Goal: Book appointment/travel/reservation

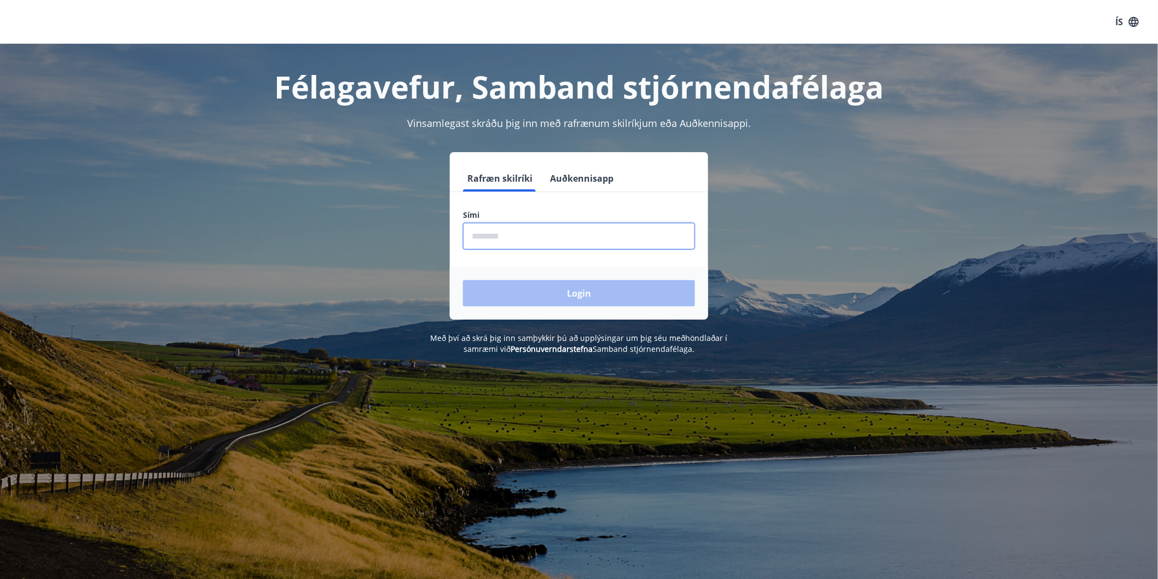
click at [500, 241] on input "phone" at bounding box center [579, 236] width 232 height 27
type input "********"
click at [544, 282] on button "Login" at bounding box center [579, 293] width 232 height 26
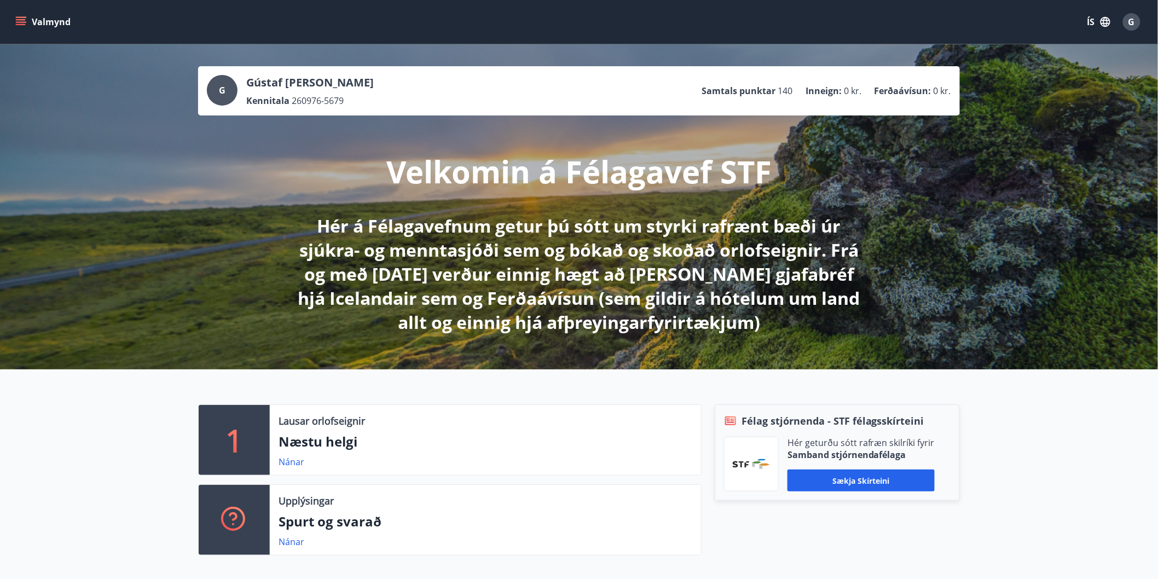
click at [19, 20] on icon "menu" at bounding box center [21, 19] width 10 height 1
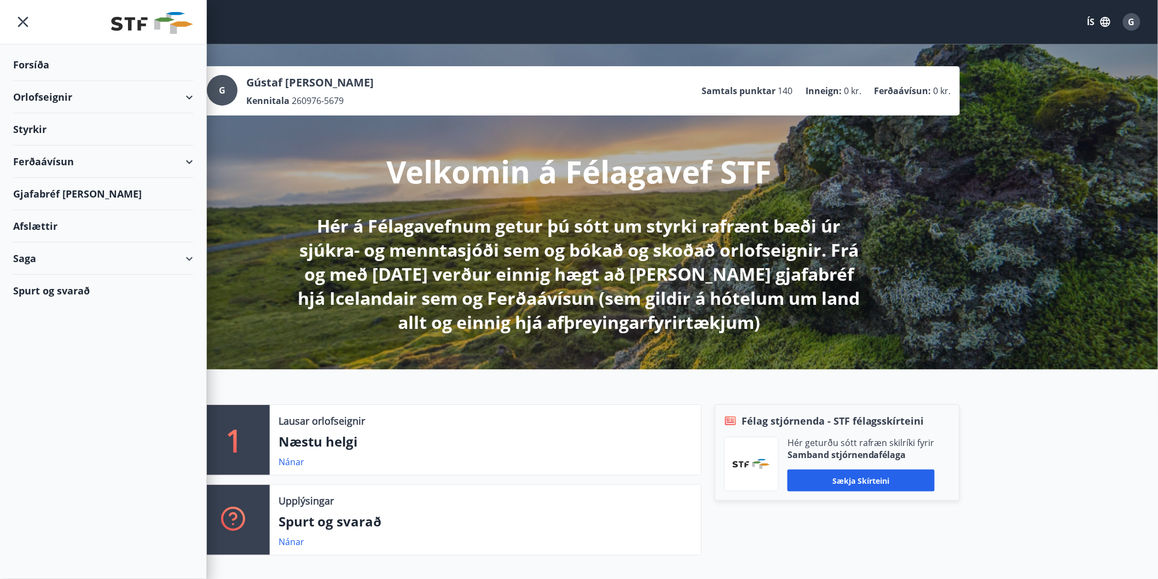
click at [188, 161] on div "Ferðaávísun" at bounding box center [103, 162] width 180 height 32
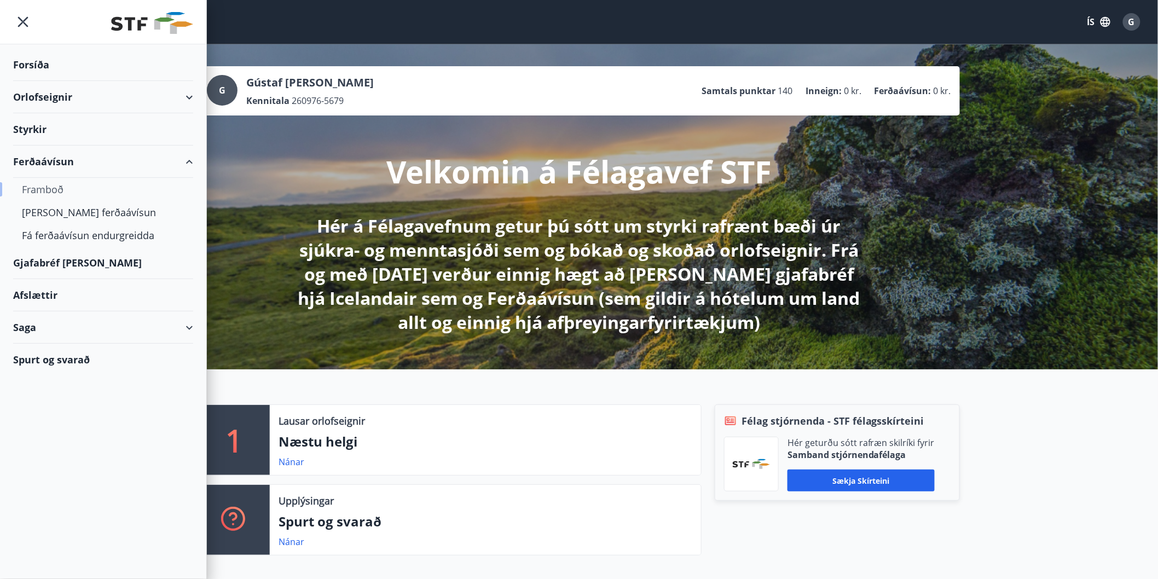
click at [44, 189] on div "Framboð" at bounding box center [103, 189] width 163 height 23
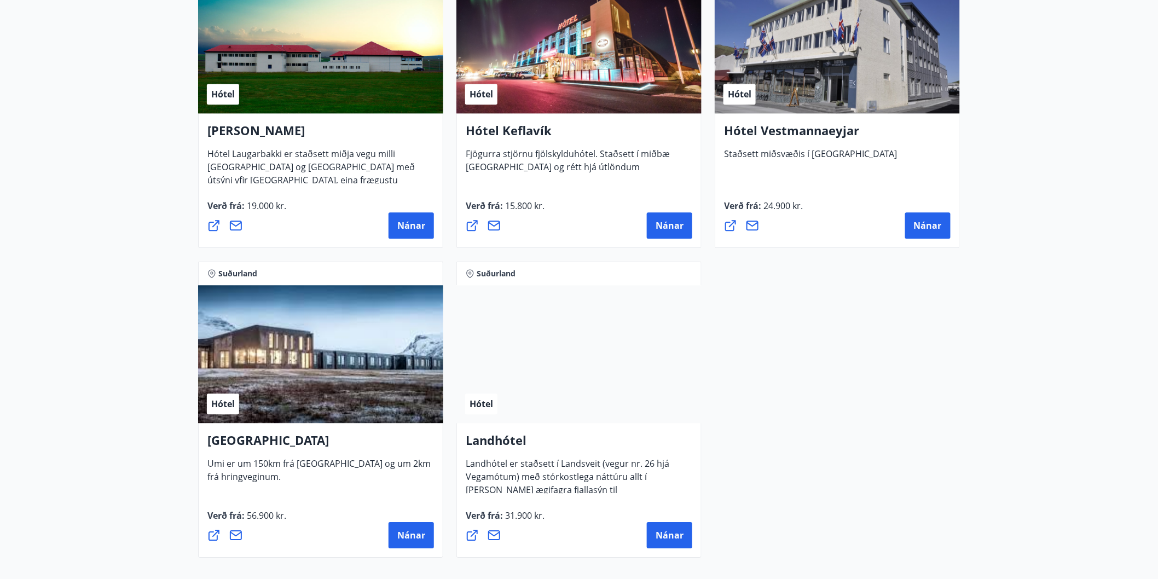
scroll to position [2837, 0]
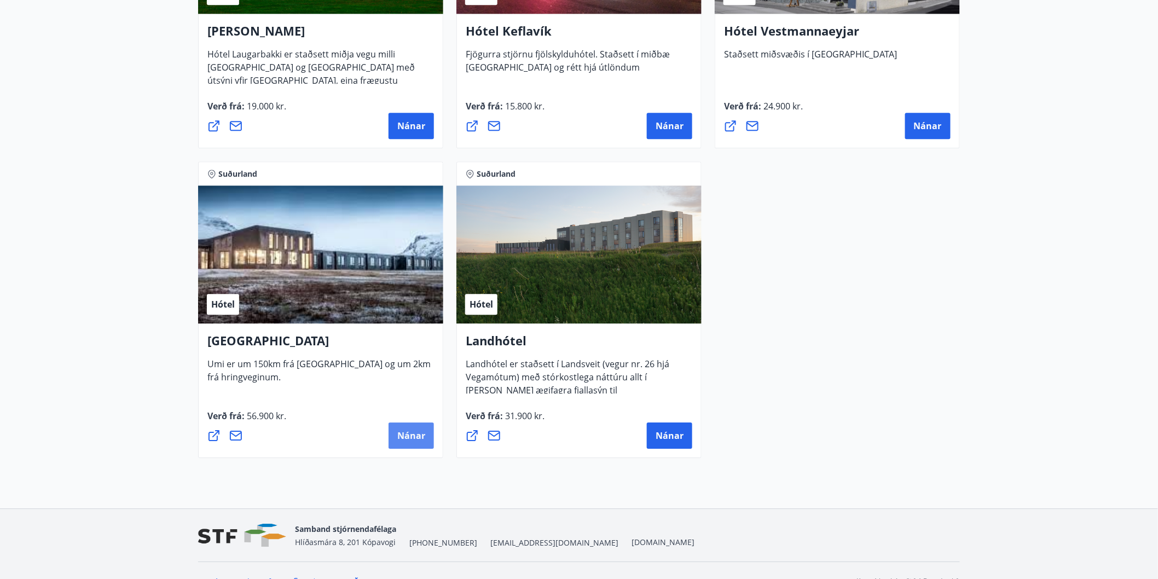
click at [407, 433] on span "Nánar" at bounding box center [411, 436] width 28 height 12
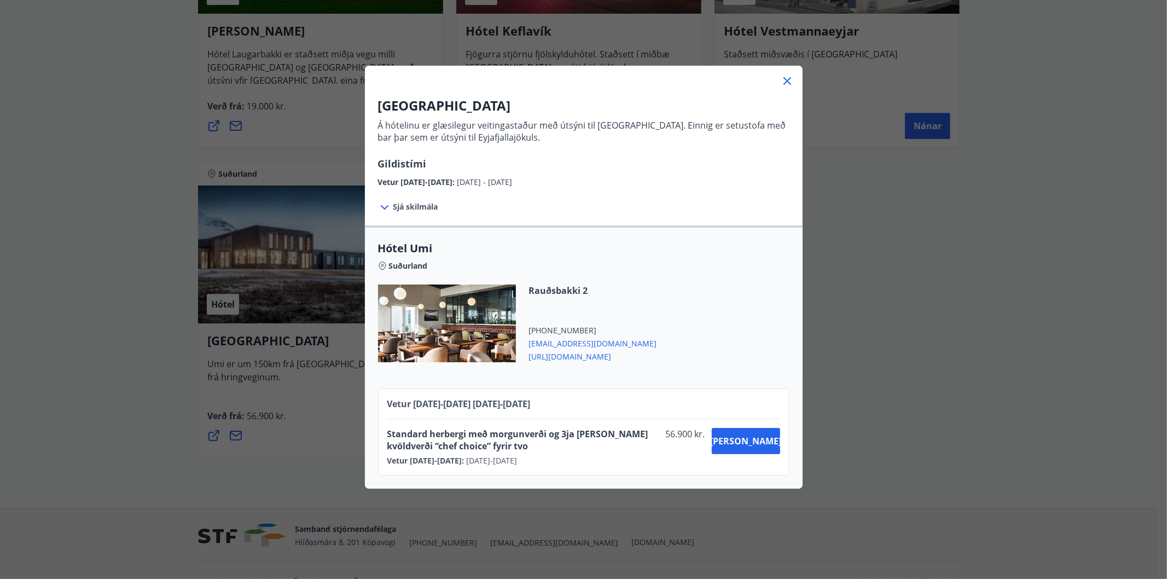
click at [568, 358] on span "[URL][DOMAIN_NAME]" at bounding box center [593, 355] width 128 height 13
click at [783, 84] on icon at bounding box center [787, 80] width 13 height 13
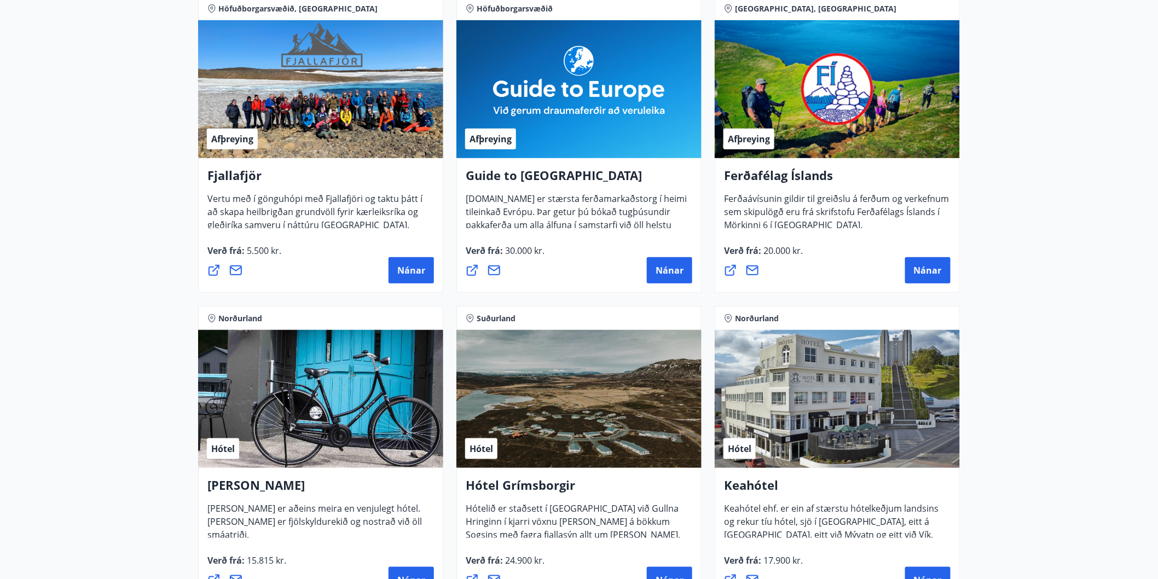
scroll to position [0, 0]
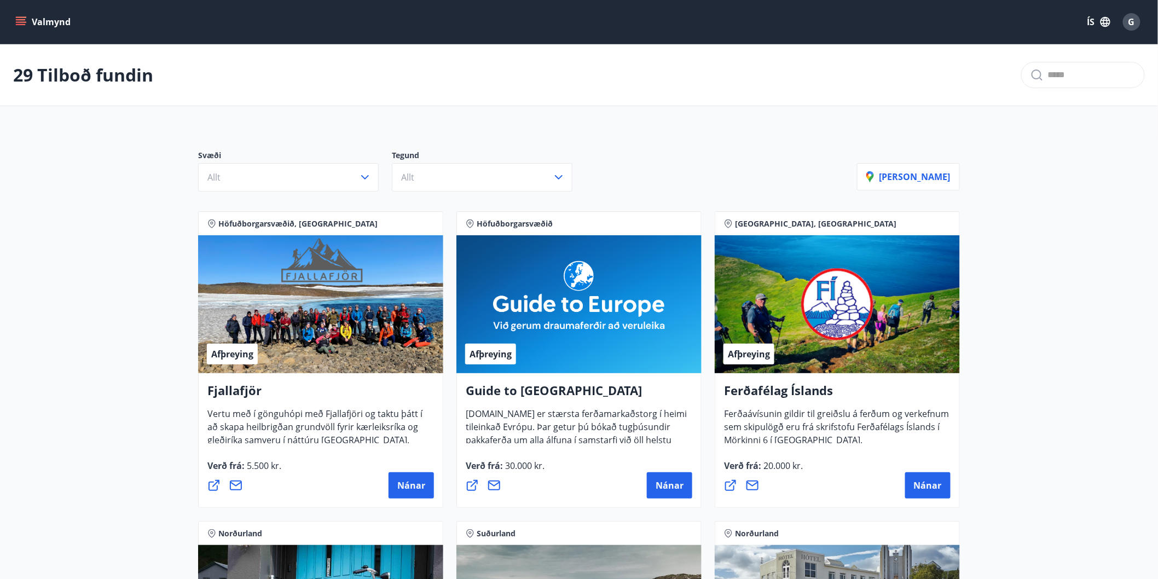
click at [21, 22] on icon "menu" at bounding box center [22, 21] width 12 height 1
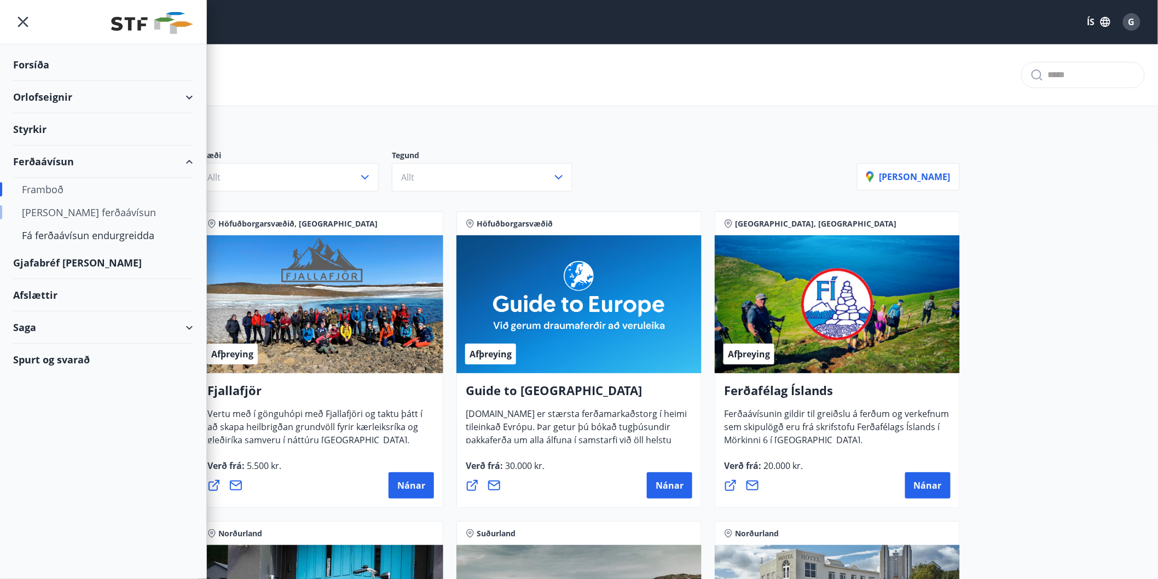
click at [52, 210] on div "[PERSON_NAME] ferðaávísun" at bounding box center [103, 212] width 163 height 23
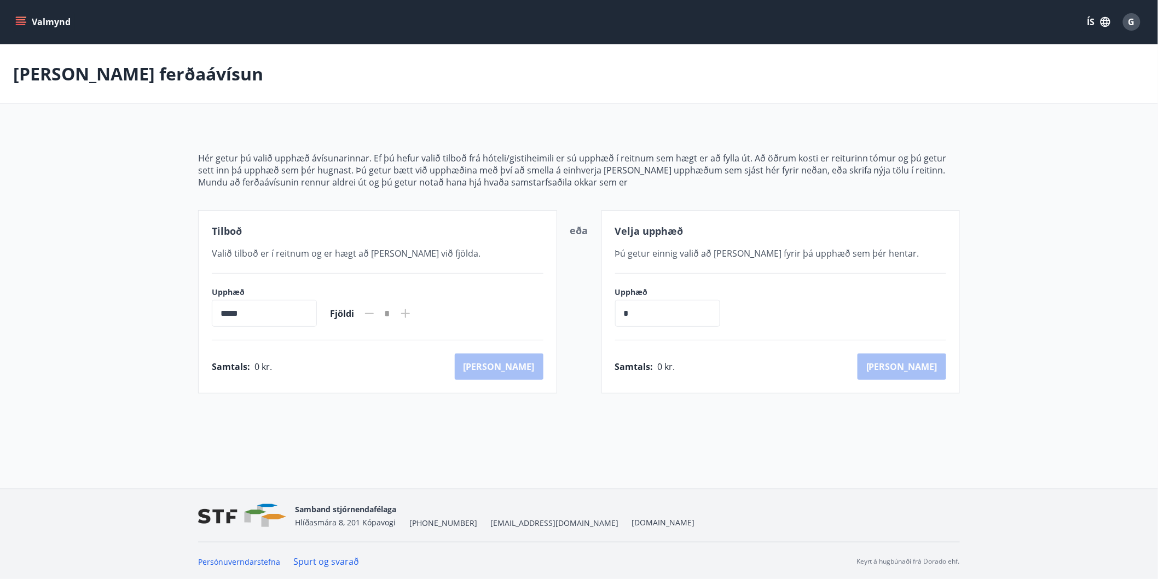
click at [19, 19] on icon "menu" at bounding box center [20, 21] width 11 height 11
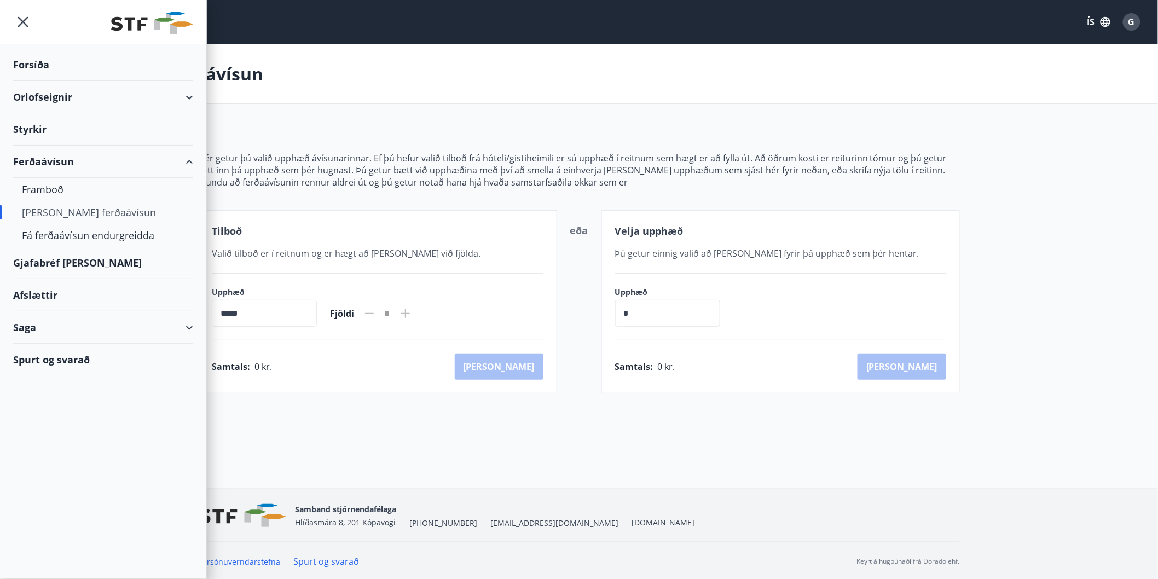
click at [78, 263] on div "Gjafabréf [PERSON_NAME]" at bounding box center [103, 263] width 180 height 32
click at [541, 138] on div "Hér getur þú valið upphæð ávísunarinnar. Ef þú hefur valið tilboð frá hóteli/gi…" at bounding box center [579, 260] width 762 height 268
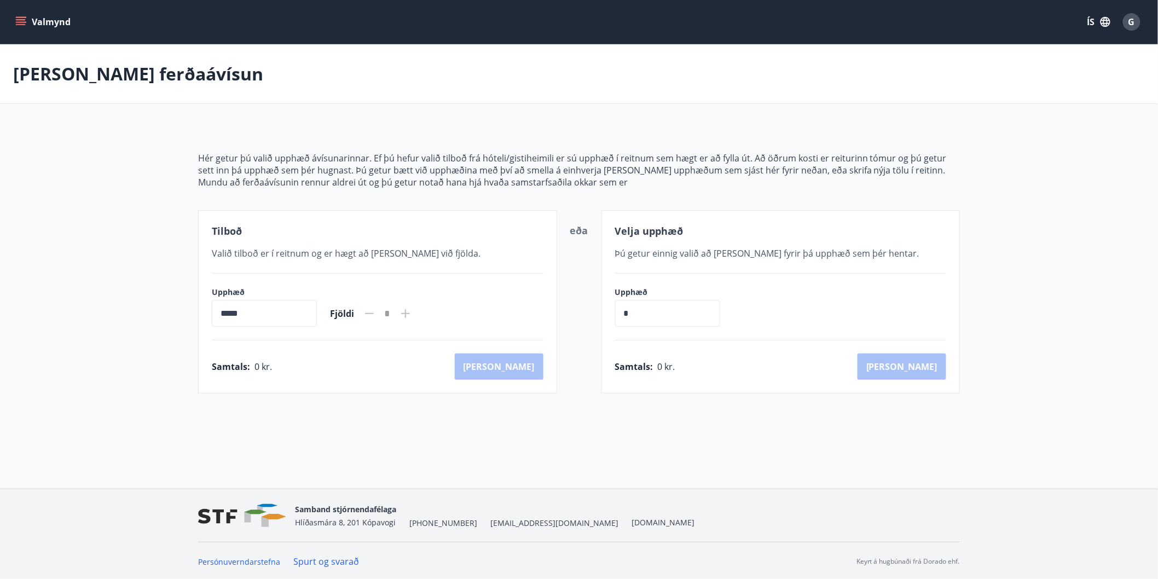
click at [25, 16] on icon "menu" at bounding box center [20, 21] width 11 height 11
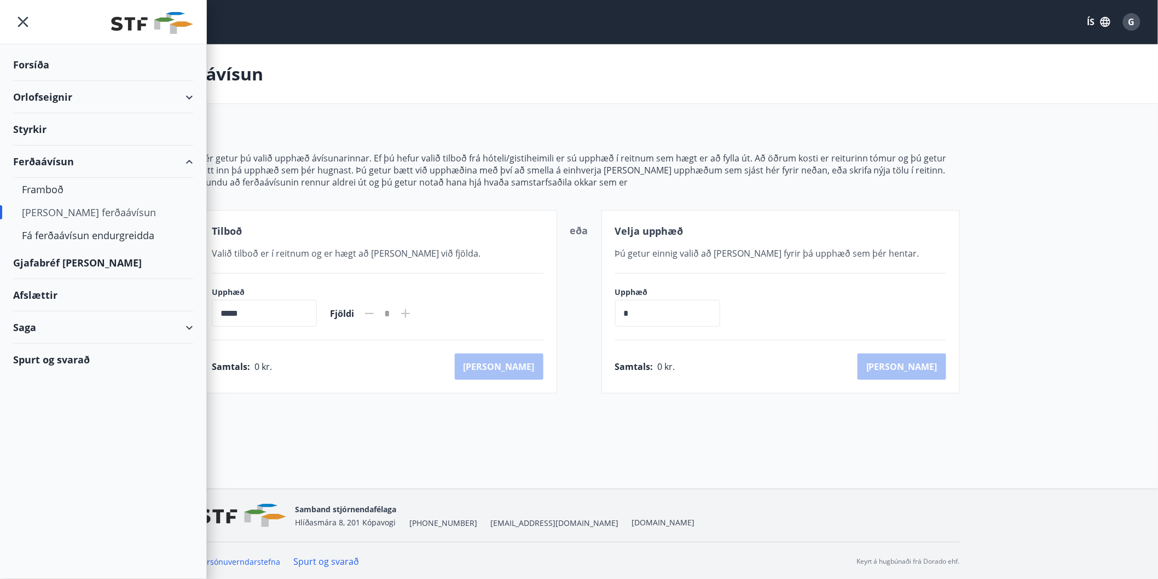
click at [183, 101] on div "Orlofseignir" at bounding box center [103, 97] width 180 height 32
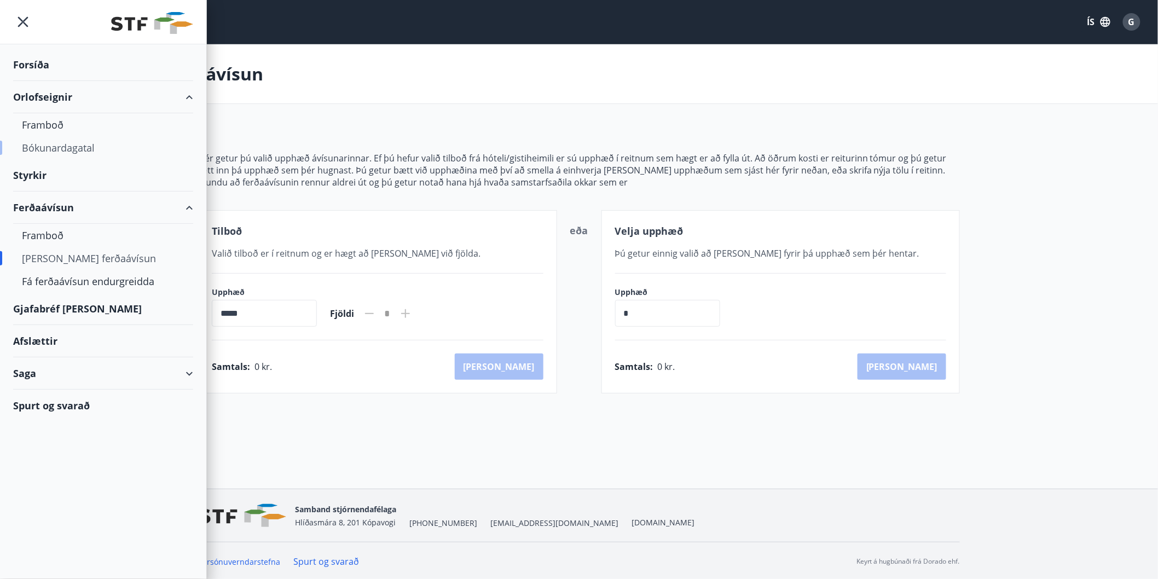
click at [44, 144] on div "Bókunardagatal" at bounding box center [103, 147] width 163 height 23
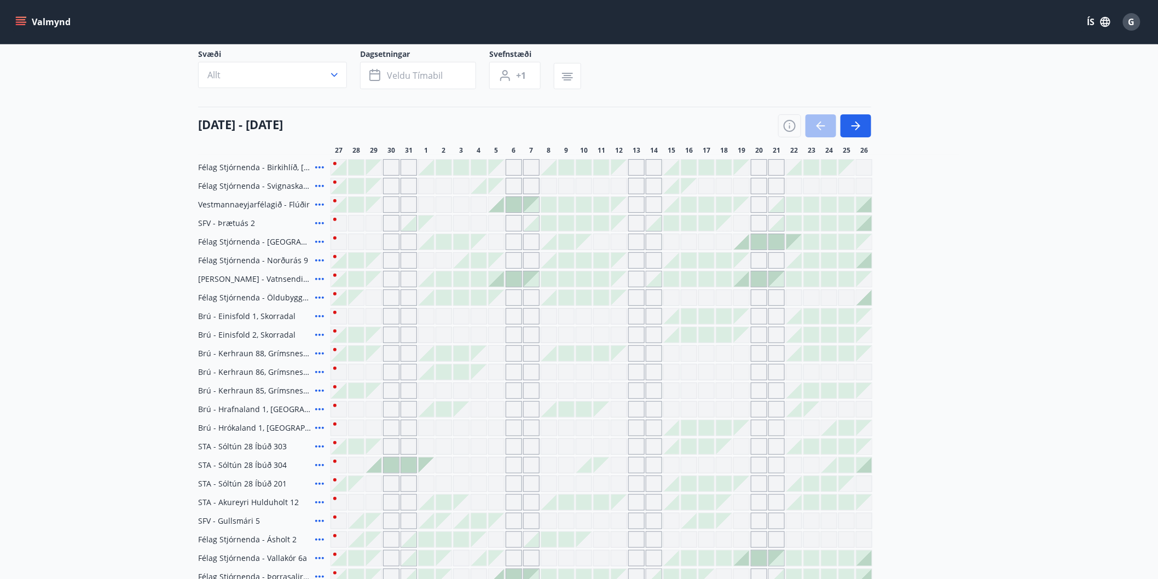
scroll to position [101, 0]
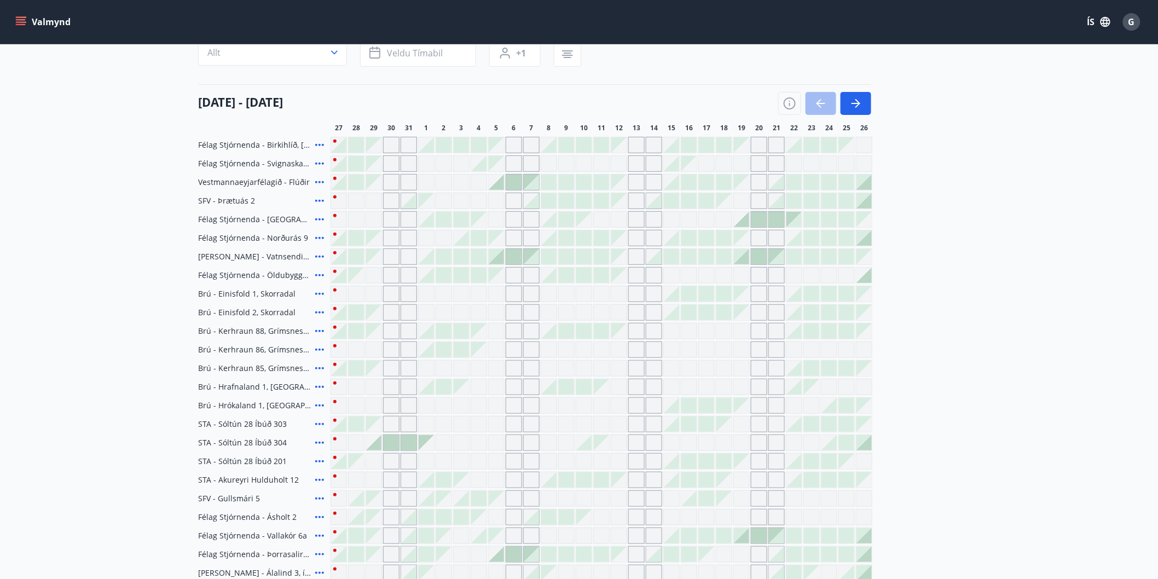
click at [817, 220] on div at bounding box center [811, 219] width 15 height 15
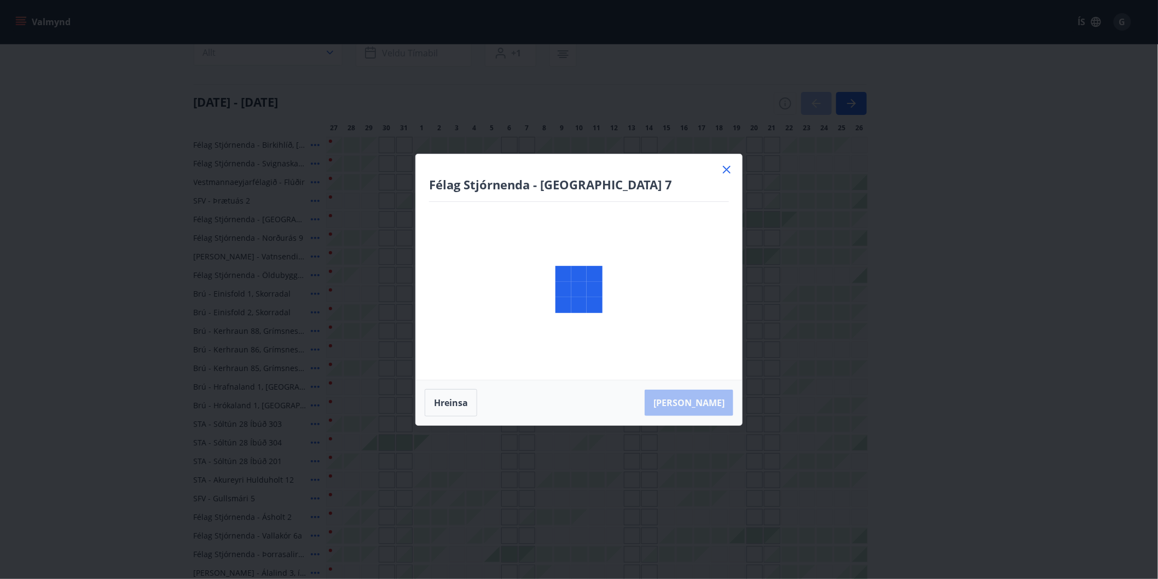
scroll to position [0, 0]
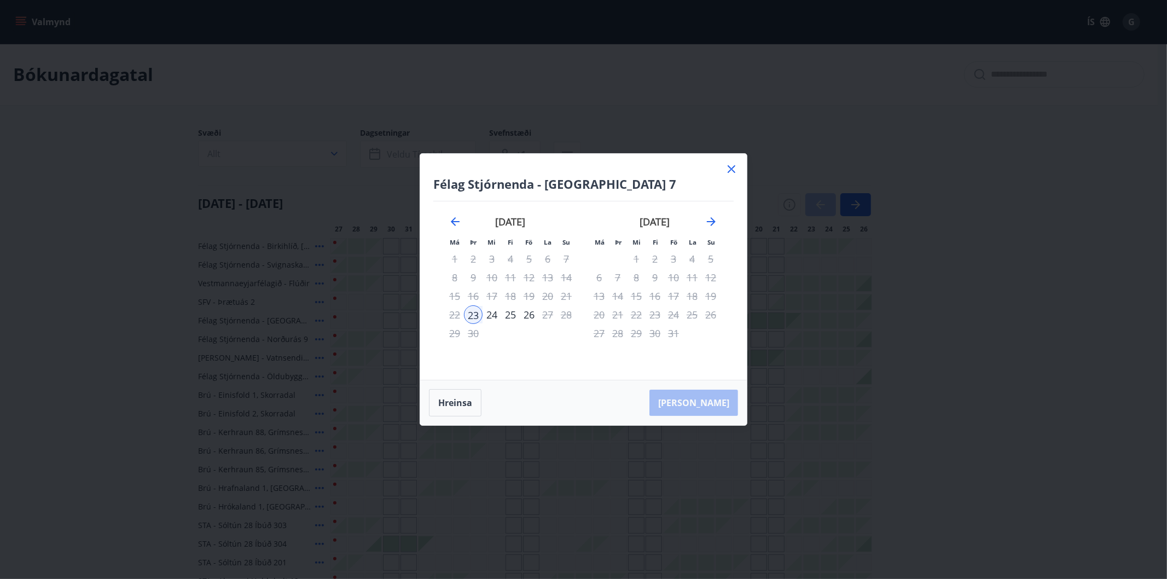
click at [730, 172] on icon at bounding box center [731, 169] width 13 height 13
click at [456, 401] on div "Gráir dagar eru ekki bókanlegir" at bounding box center [461, 395] width 16 height 16
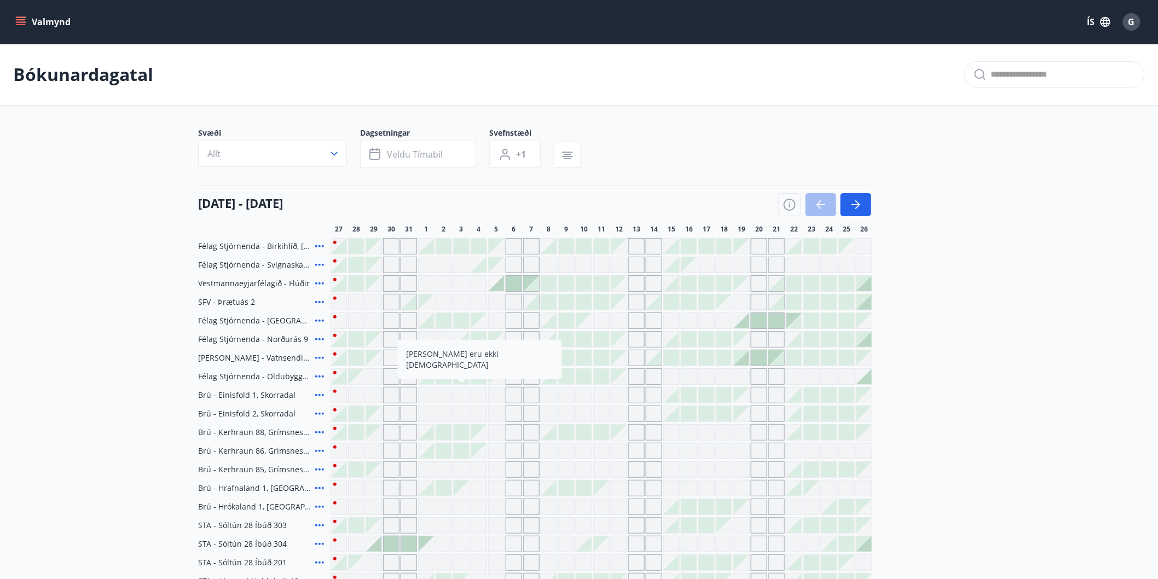
click at [950, 153] on div "Svæði Allt Dagsetningar Veldu tímabil Svefnstæði +1" at bounding box center [579, 149] width 762 height 45
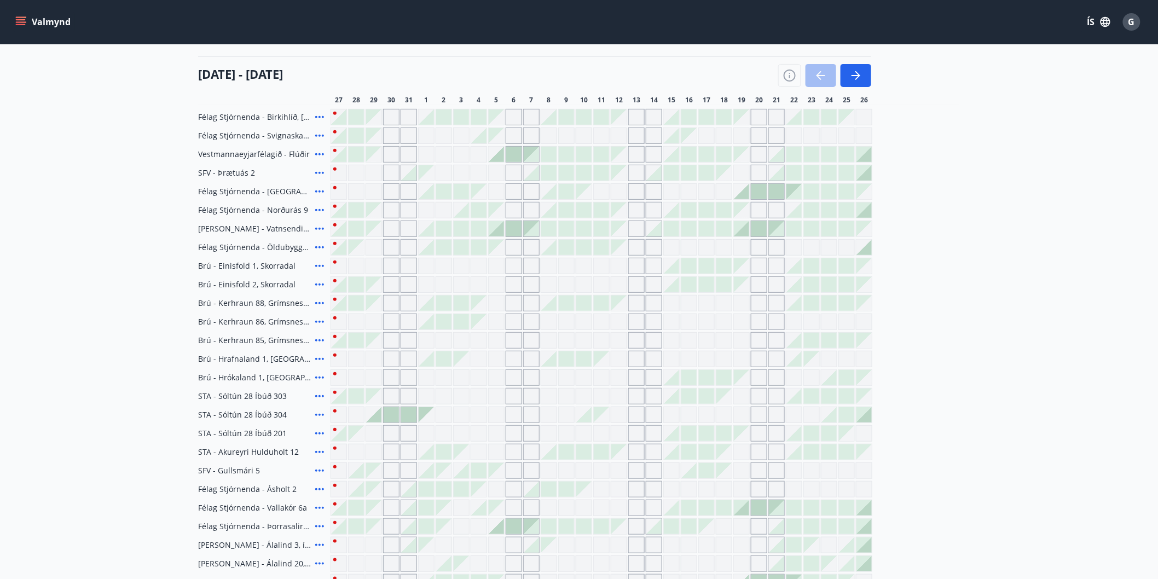
scroll to position [101, 0]
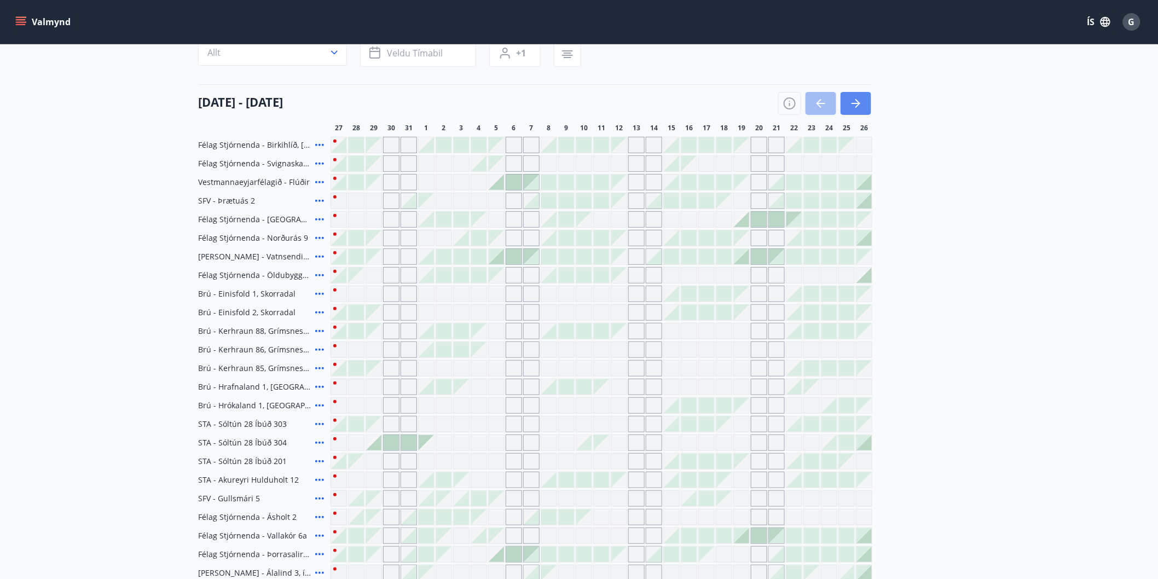
click at [862, 101] on button "button" at bounding box center [855, 103] width 31 height 23
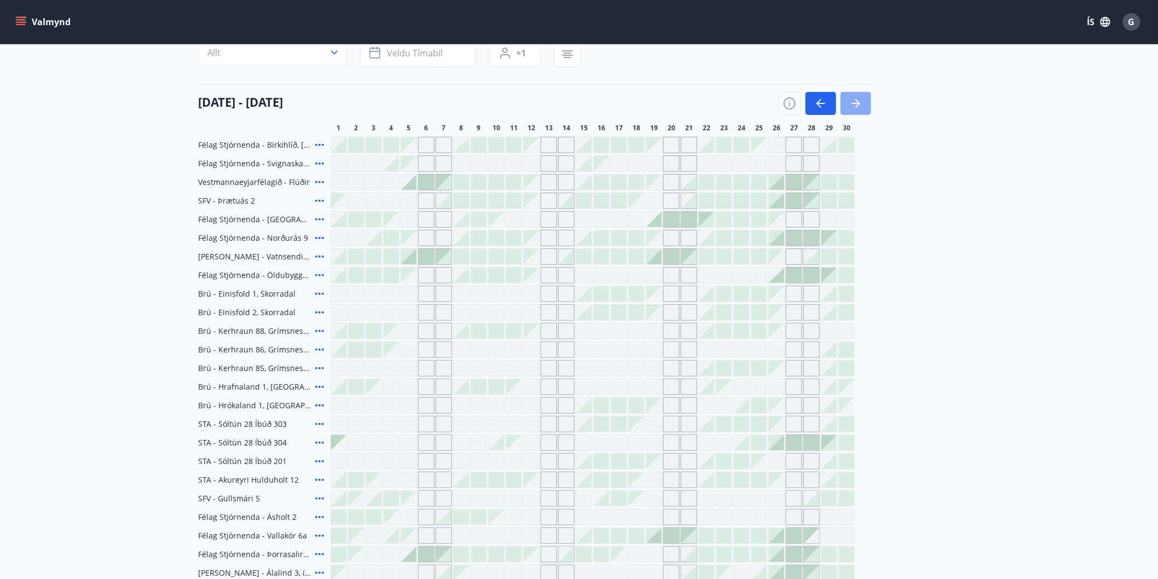
click at [856, 105] on icon "button" at bounding box center [855, 103] width 13 height 13
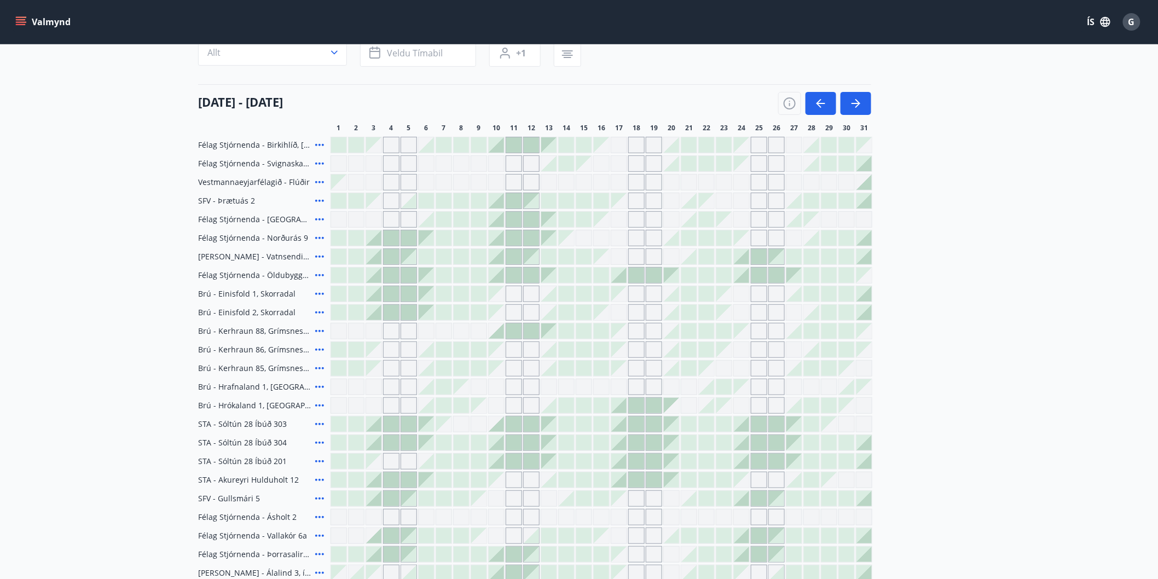
click at [498, 143] on div at bounding box center [496, 144] width 15 height 15
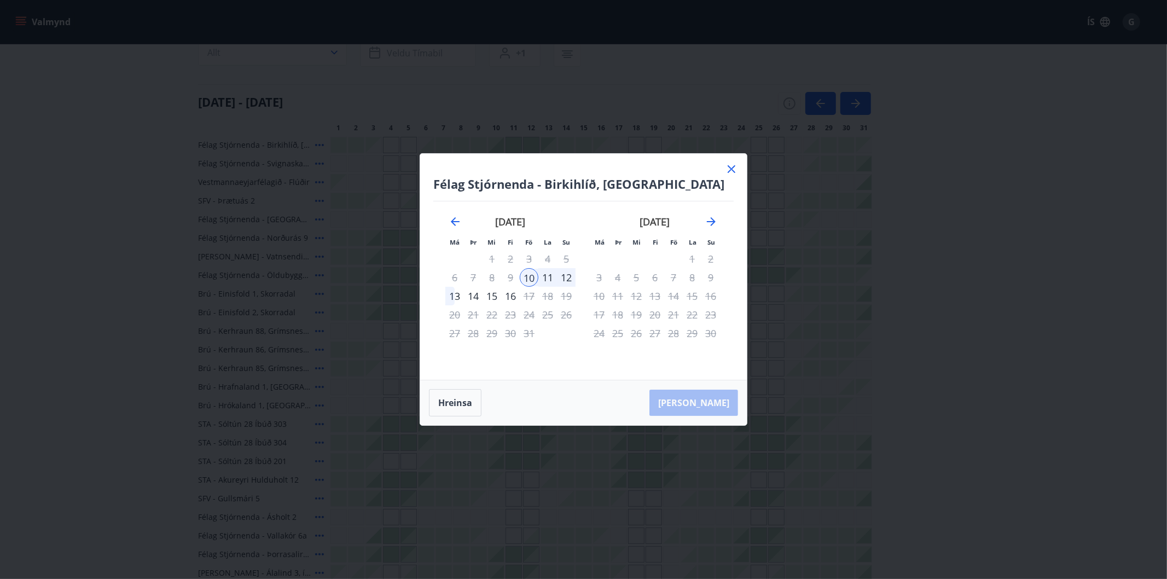
click at [569, 277] on div "12" at bounding box center [566, 277] width 19 height 19
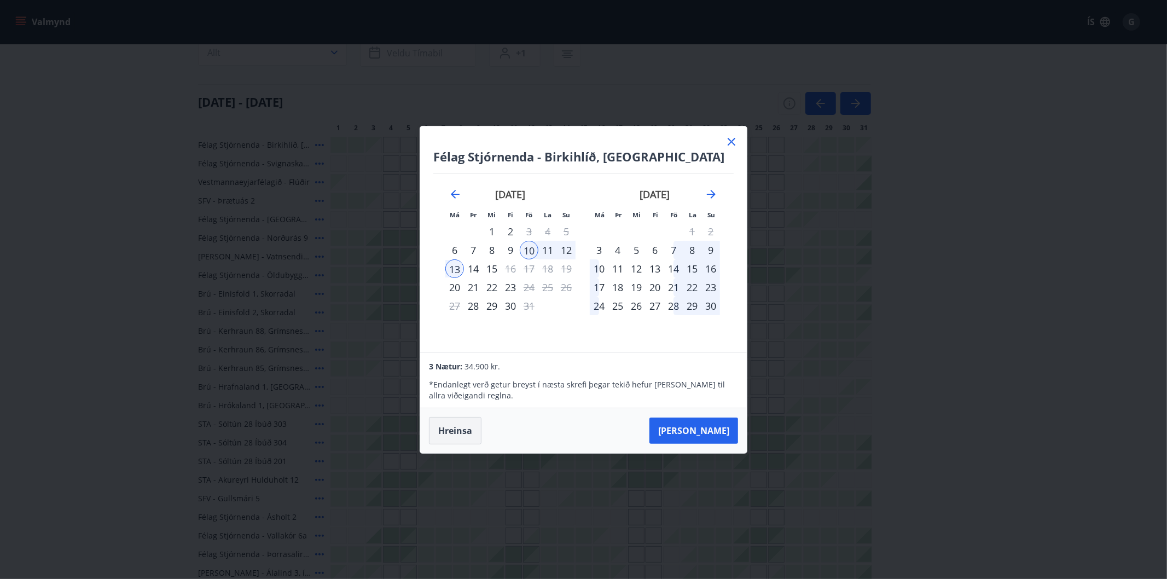
click at [440, 434] on button "Hreinsa" at bounding box center [455, 430] width 53 height 27
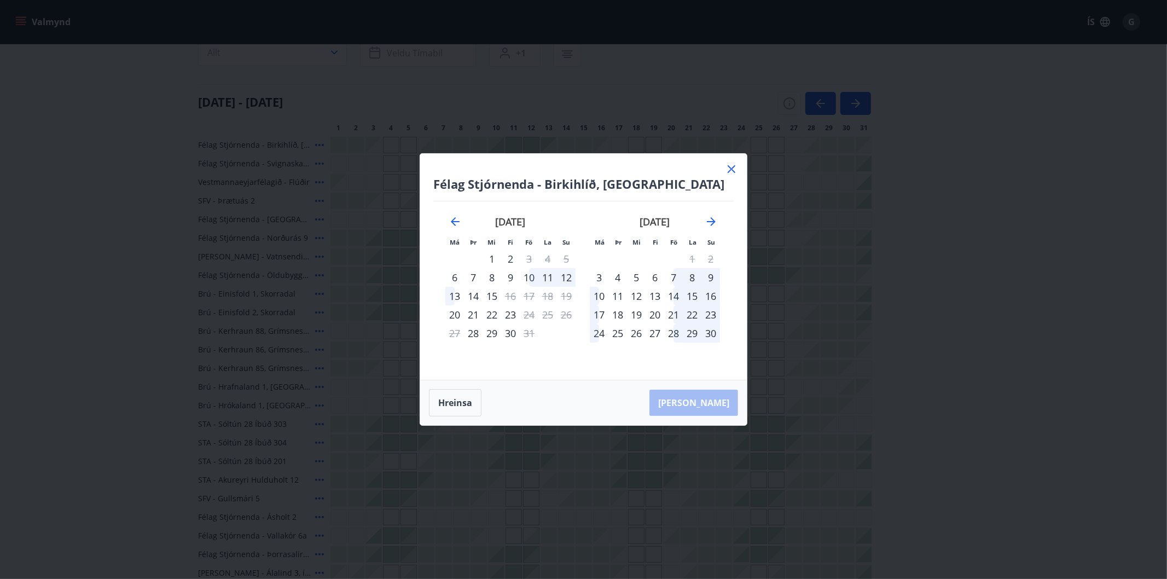
click at [732, 166] on icon at bounding box center [731, 169] width 13 height 13
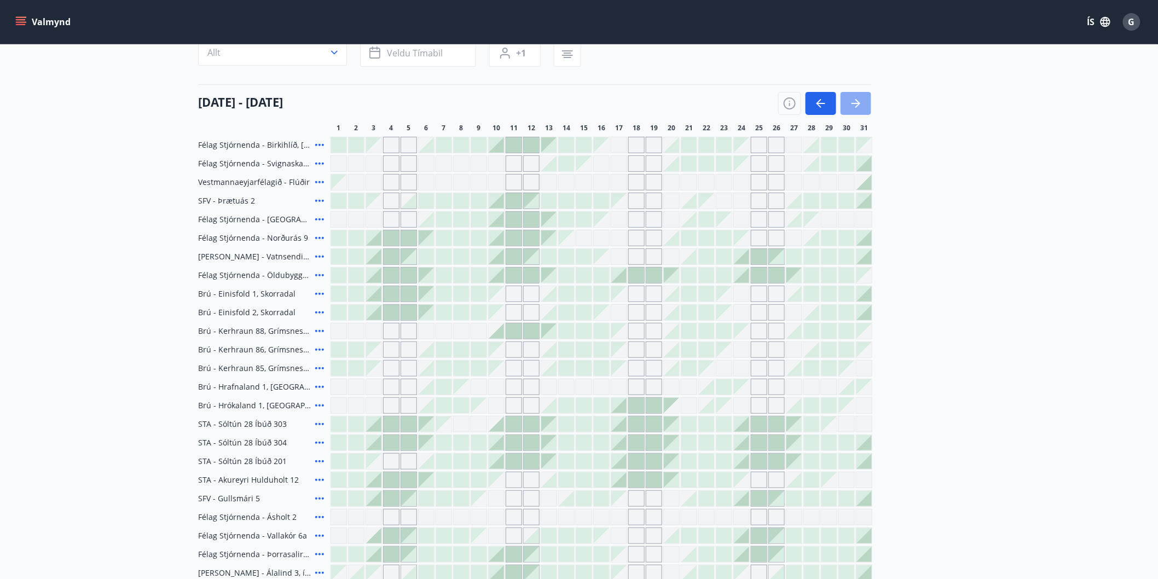
click at [857, 101] on icon "button" at bounding box center [855, 103] width 13 height 13
